Goal: Information Seeking & Learning: Learn about a topic

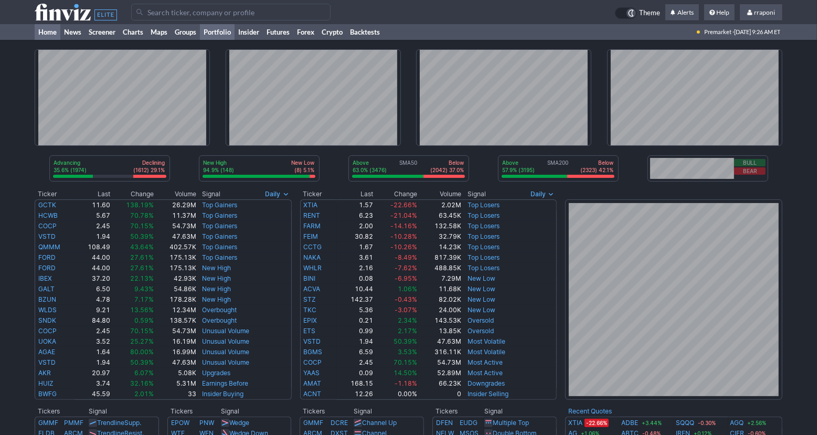
click at [231, 28] on link "Portfolio" at bounding box center [217, 32] width 35 height 16
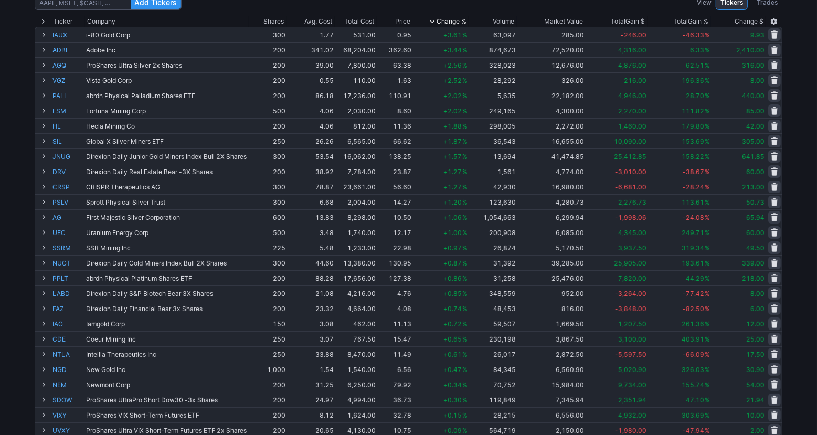
scroll to position [67, 0]
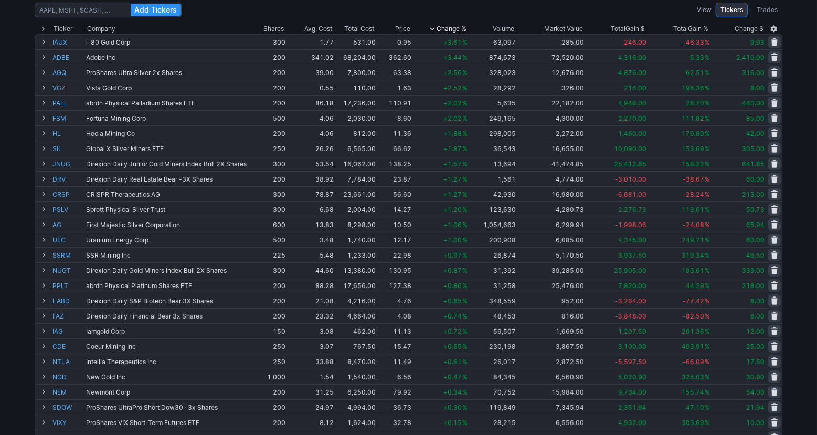
click at [803, 116] on div "Add Tickers View Tickers Trades Ticker Company Shares Avg. Cost Total Cost Pric…" at bounding box center [408, 329] width 817 height 663
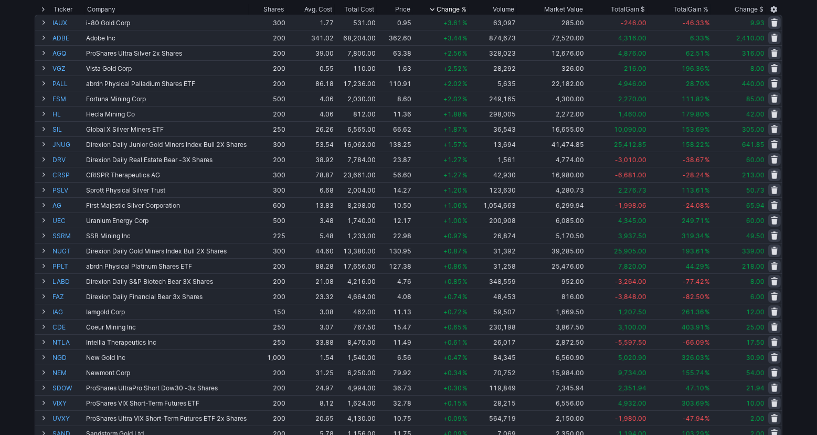
scroll to position [88, 0]
click at [805, 87] on div "Add Tickers View Tickers Trades Ticker Company Shares Avg. Cost Total Cost Pric…" at bounding box center [408, 308] width 817 height 663
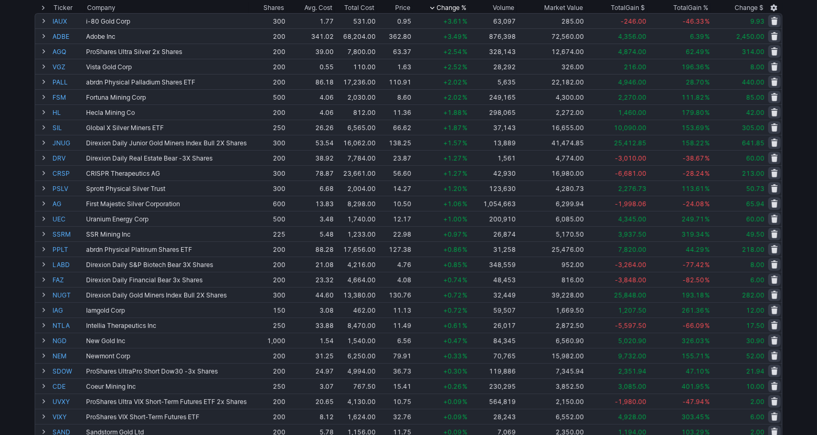
click at [805, 87] on div "Add Tickers View Tickers Trades Ticker Company Shares Avg. Cost Total Cost Pric…" at bounding box center [408, 308] width 817 height 663
click at [801, 107] on div "Add Tickers View Tickers Trades Ticker Company Shares Avg. Cost Total Cost Pric…" at bounding box center [408, 308] width 817 height 663
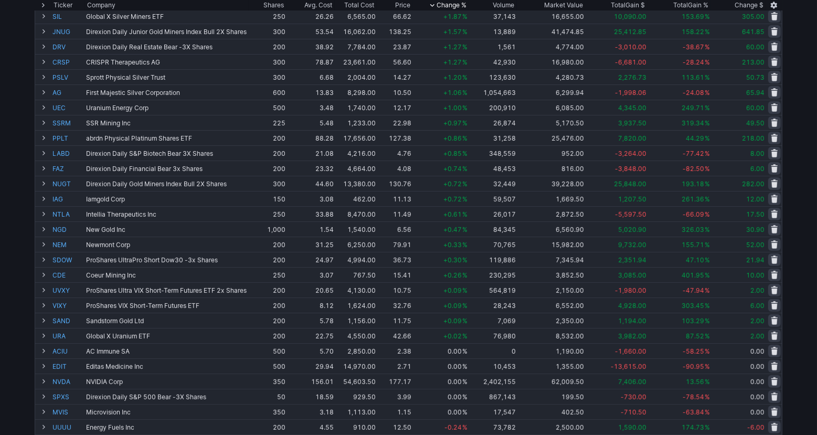
scroll to position [0, 0]
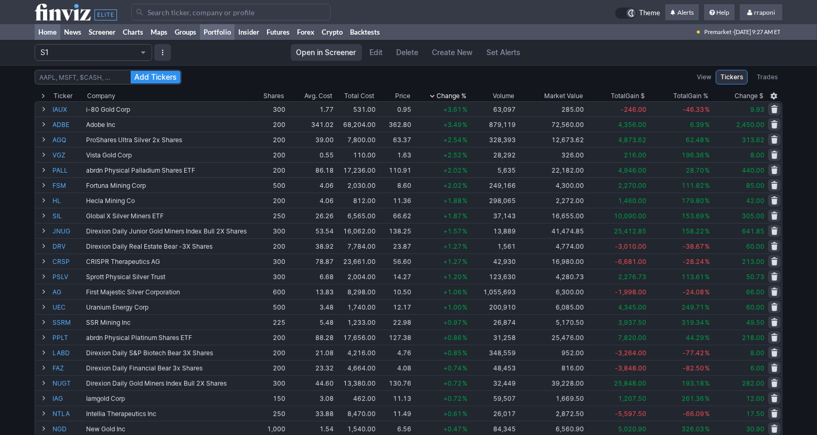
click at [59, 37] on link "Home" at bounding box center [48, 32] width 26 height 16
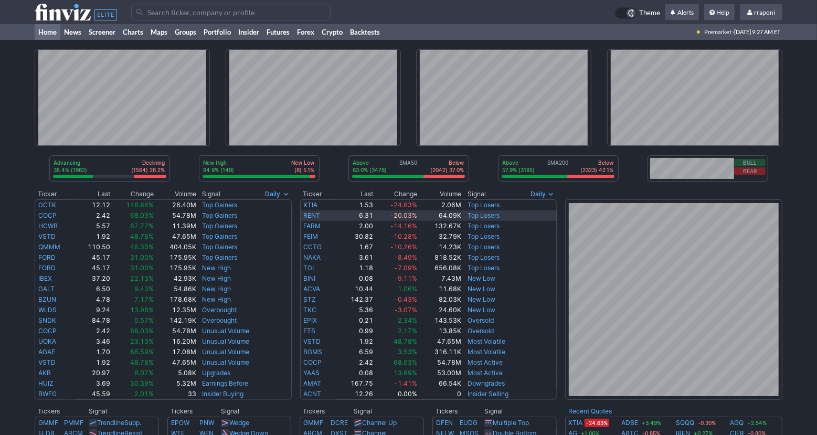
scroll to position [82, 0]
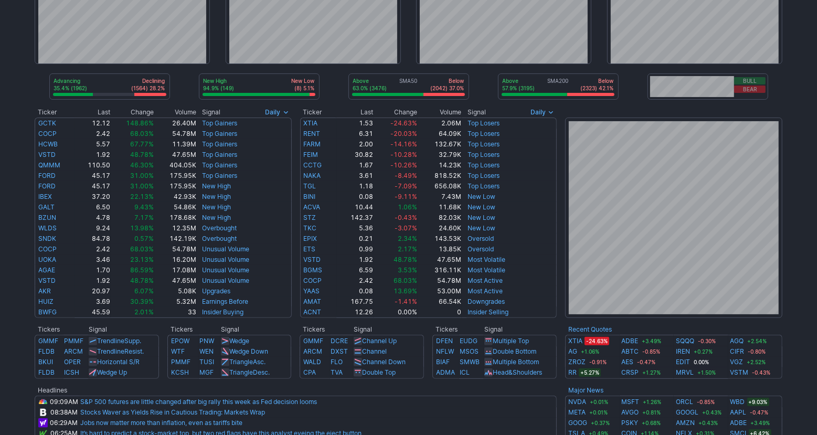
click at [795, 318] on div "Advancing 35.4% (1962) Declining (1564) 28.2% New High 94.9% (149) New Low (8) …" at bounding box center [408, 317] width 817 height 718
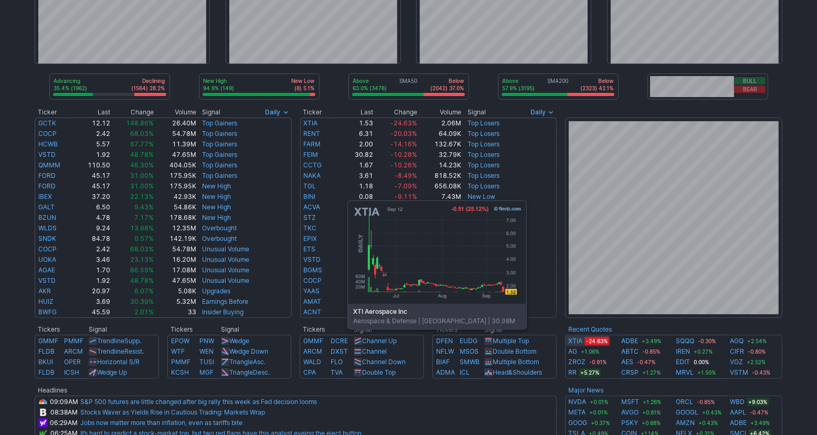
click at [573, 343] on link "XTIA" at bounding box center [575, 341] width 14 height 10
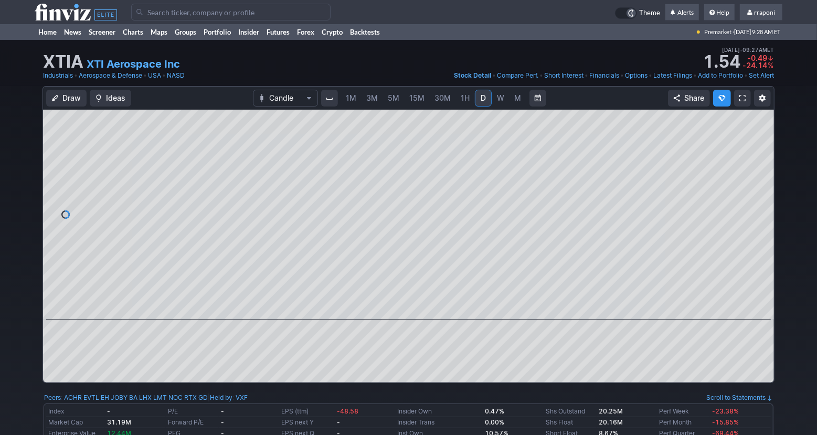
click at [520, 96] on span "M" at bounding box center [517, 97] width 7 height 9
click at [485, 102] on span "D" at bounding box center [483, 98] width 7 height 10
click at [212, 28] on link "Portfolio" at bounding box center [217, 32] width 35 height 16
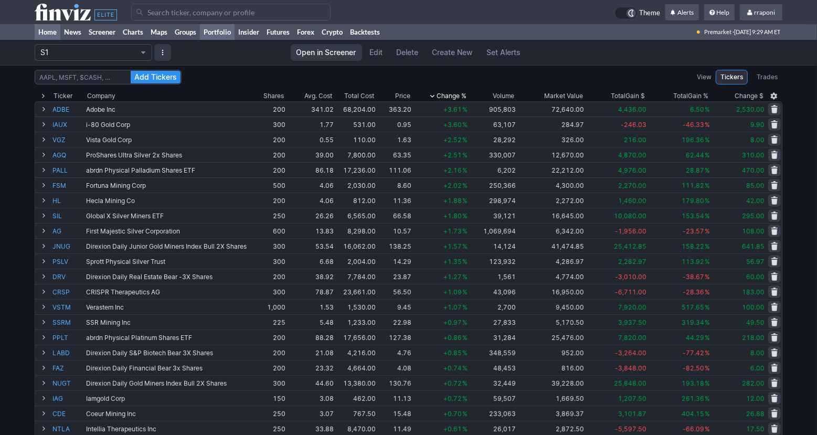
click at [56, 31] on link "Home" at bounding box center [48, 32] width 26 height 16
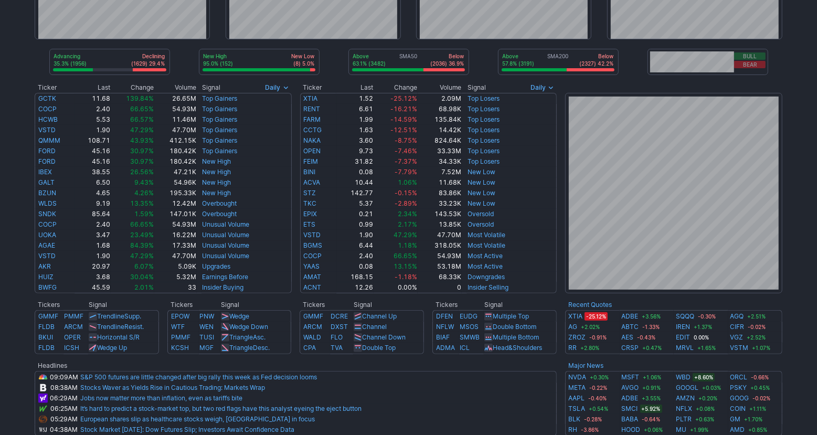
scroll to position [101, 0]
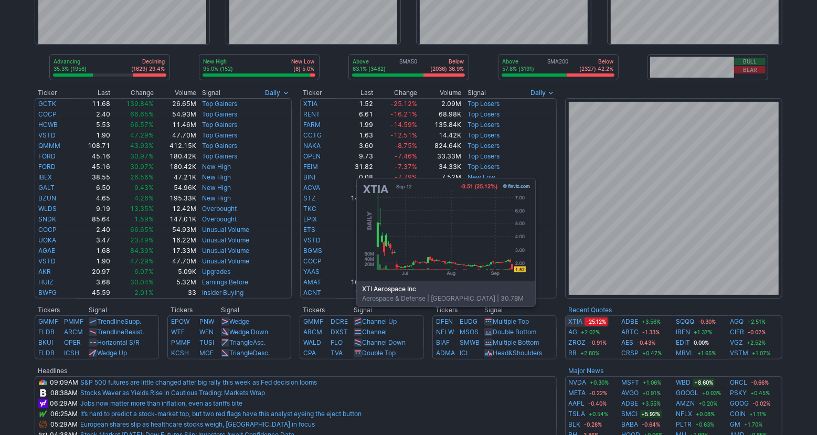
click at [582, 322] on link "XTIA" at bounding box center [575, 321] width 14 height 10
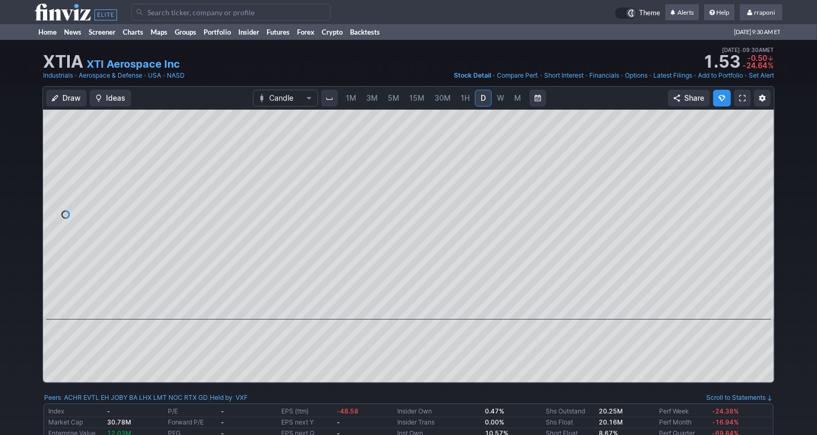
click at [375, 98] on span "3M" at bounding box center [372, 97] width 12 height 9
